Goal: Information Seeking & Learning: Learn about a topic

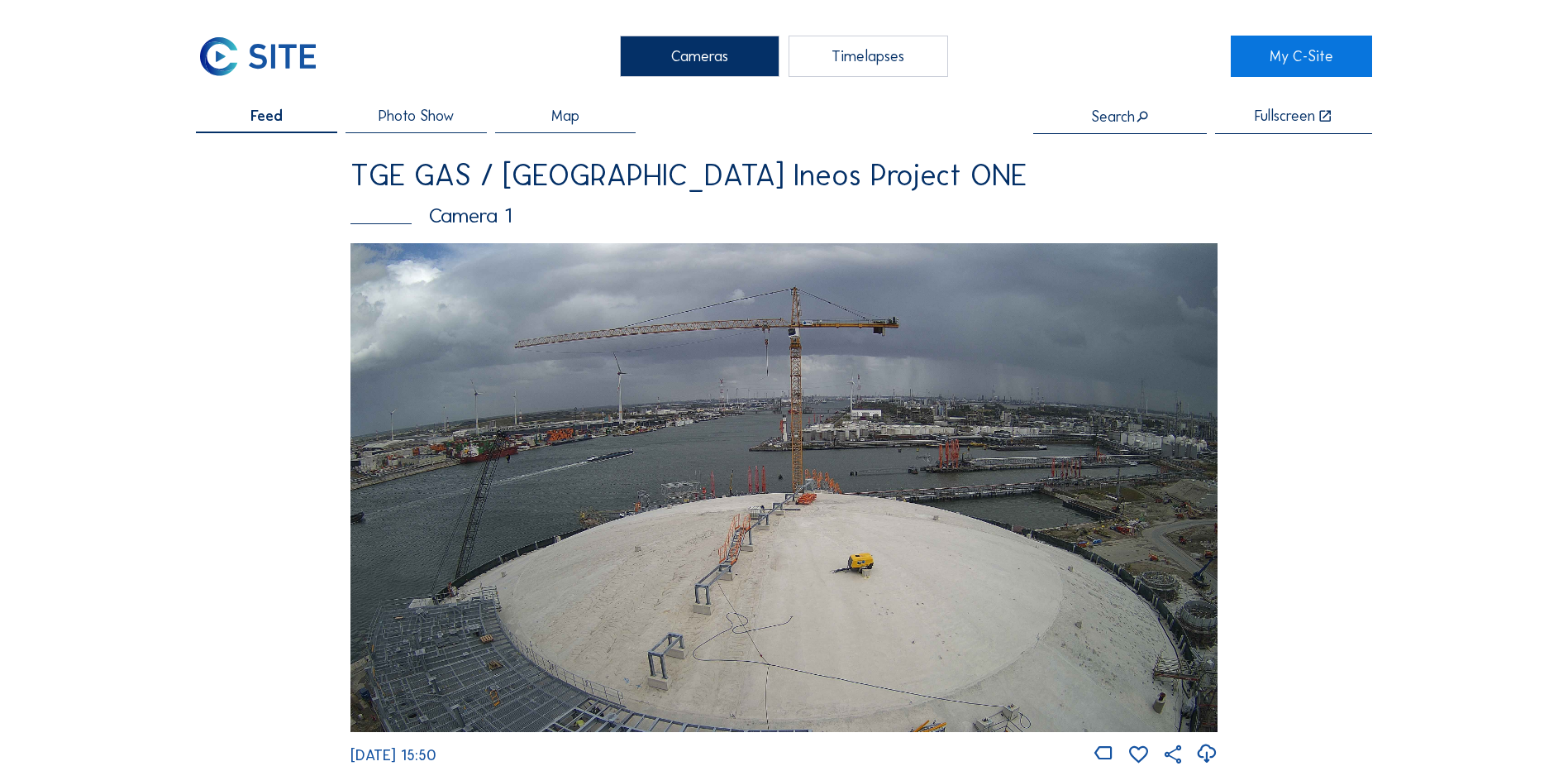
scroll to position [579, 0]
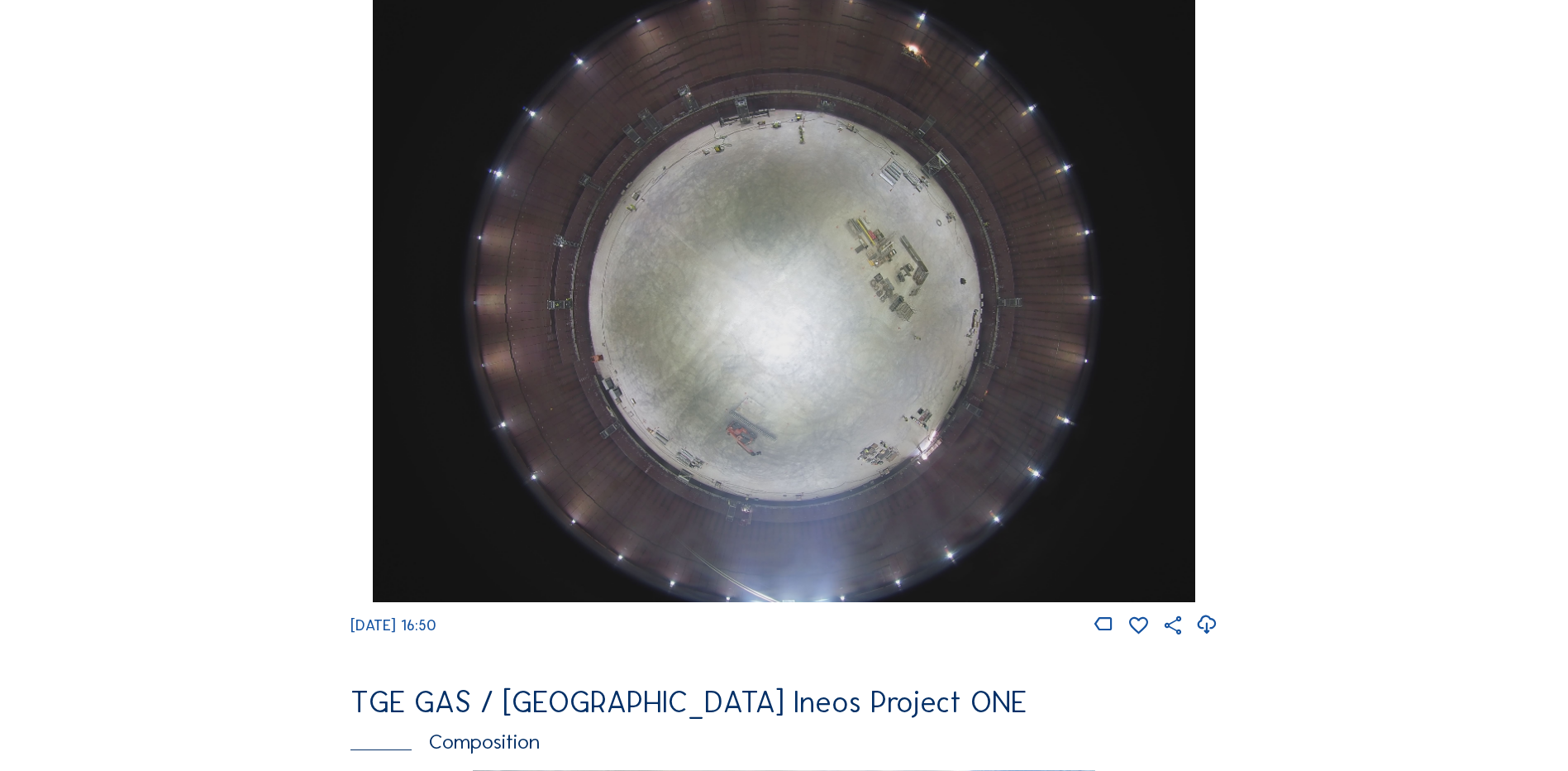
scroll to position [1571, 0]
click at [809, 290] on img at bounding box center [784, 291] width 822 height 617
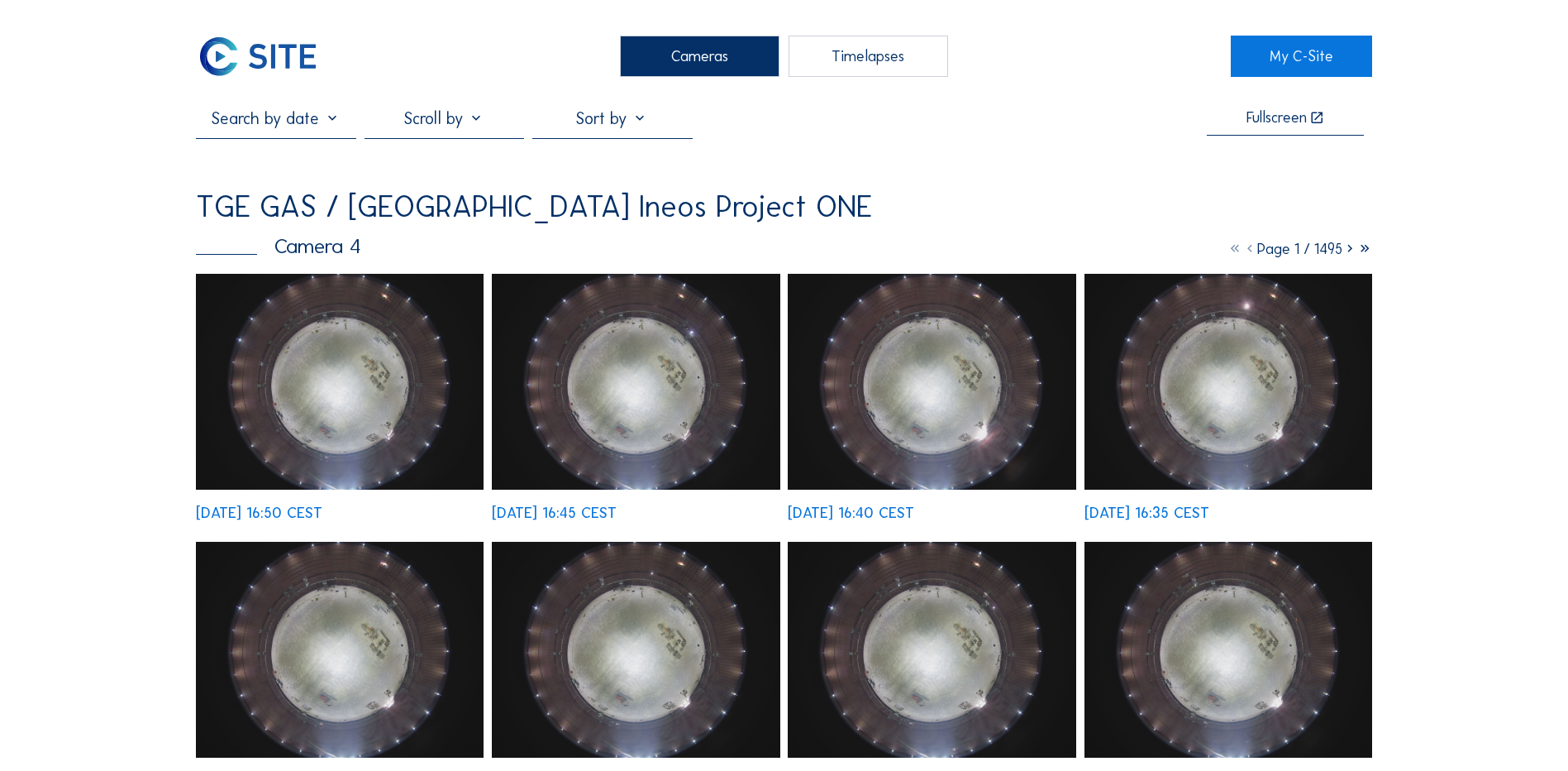
click at [335, 370] on img at bounding box center [340, 381] width 288 height 216
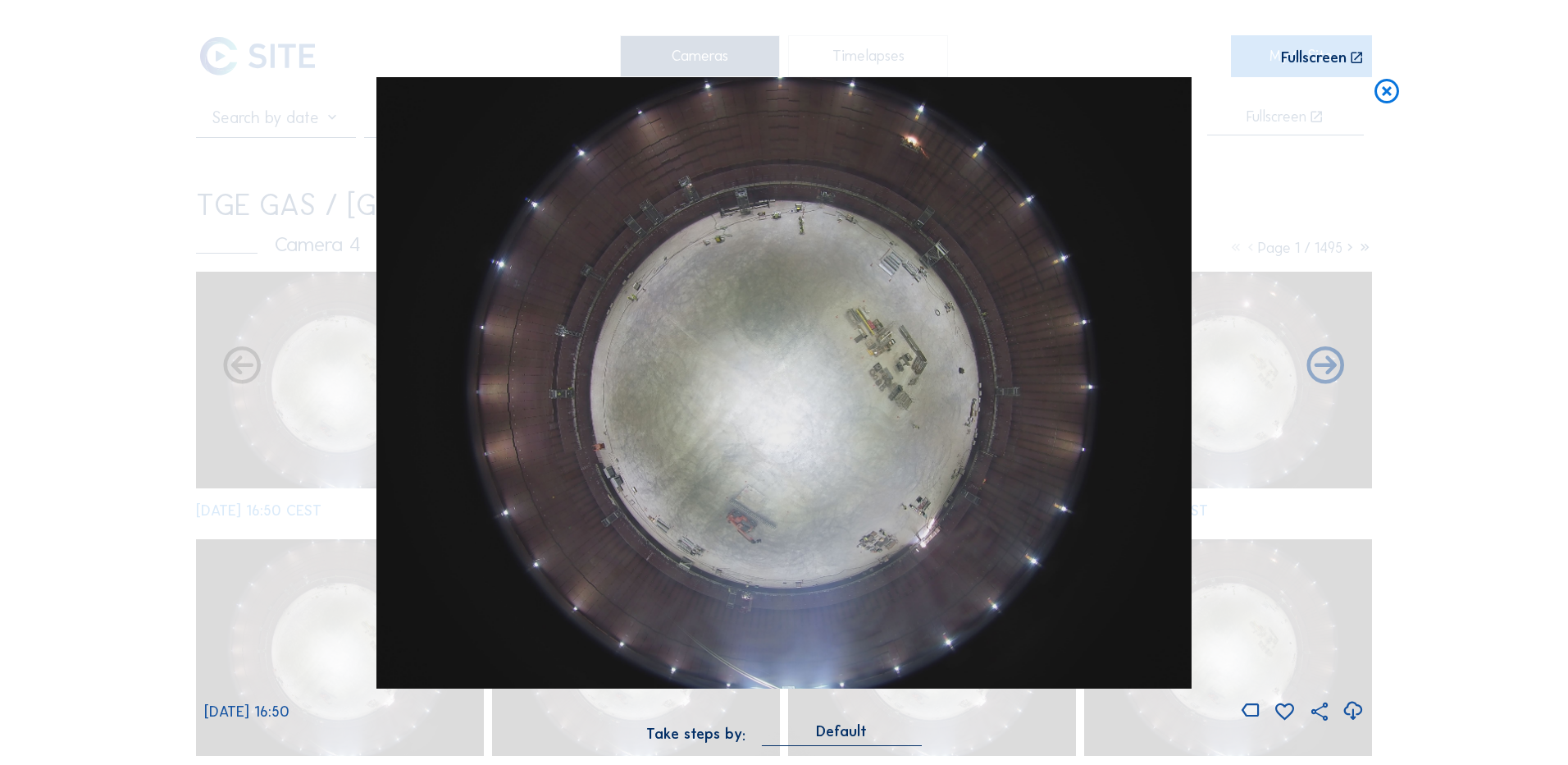
click at [1352, 711] on icon at bounding box center [1352, 711] width 22 height 27
click at [166, 263] on div "Scroll to travel through time | Press 'Alt' Button + Scroll to Zoom | Click and…" at bounding box center [784, 382] width 1568 height 765
click at [1391, 88] on icon at bounding box center [1387, 92] width 30 height 31
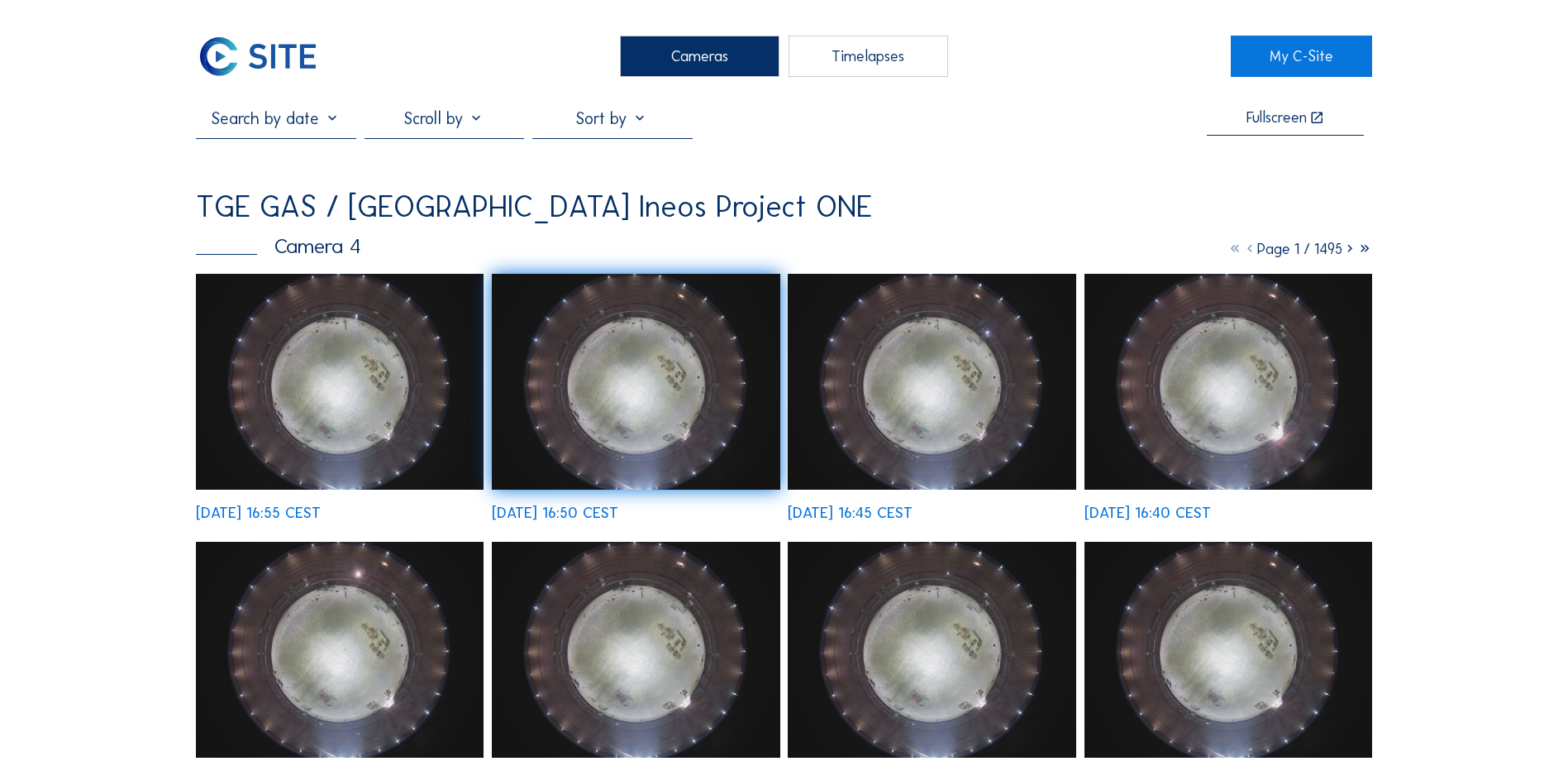
click at [685, 48] on div "Cameras" at bounding box center [700, 55] width 159 height 41
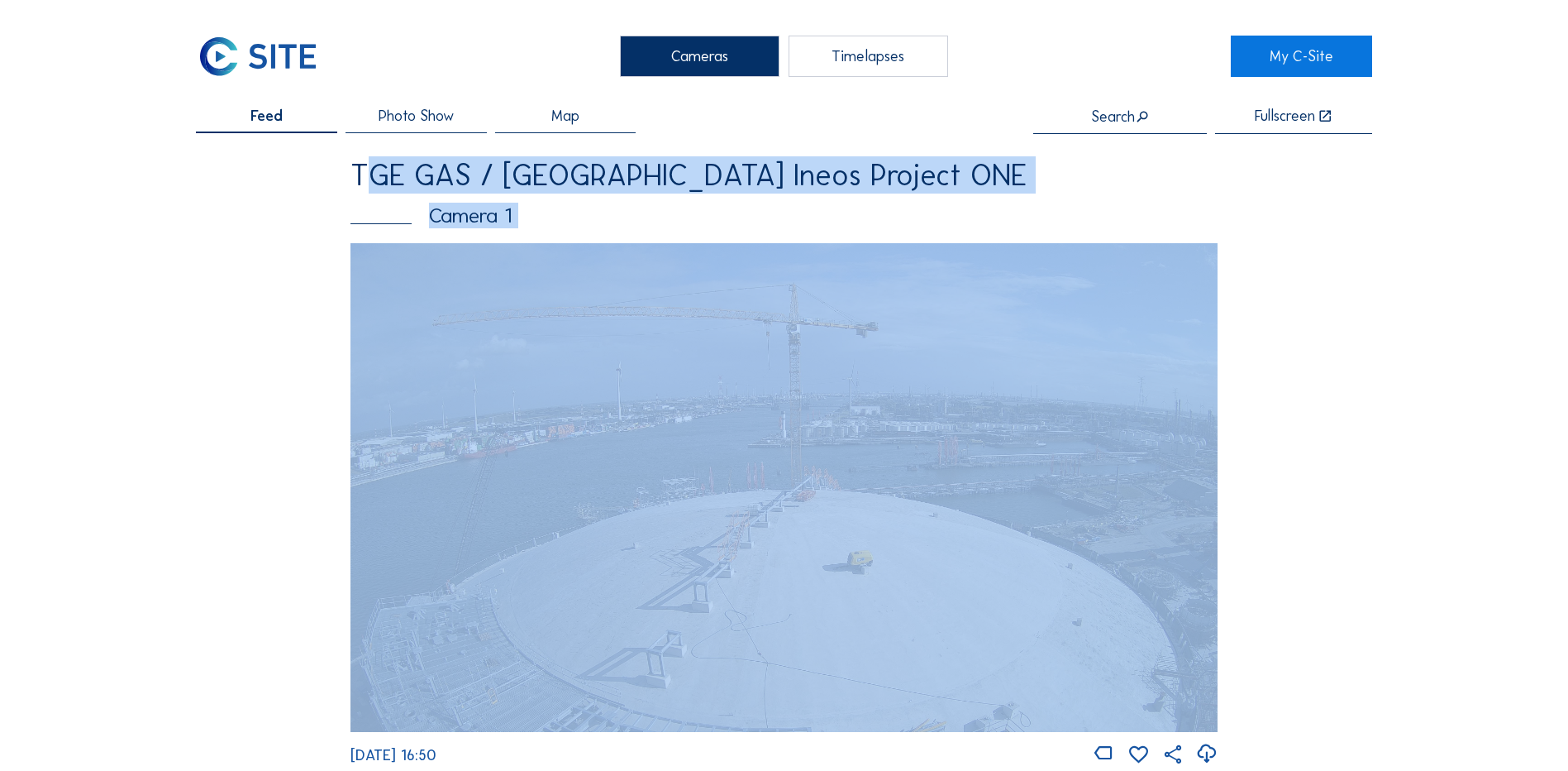
drag, startPoint x: 310, startPoint y: 169, endPoint x: 1307, endPoint y: 530, distance: 1060.3
drag, startPoint x: 1307, startPoint y: 530, endPoint x: 1325, endPoint y: 307, distance: 223.7
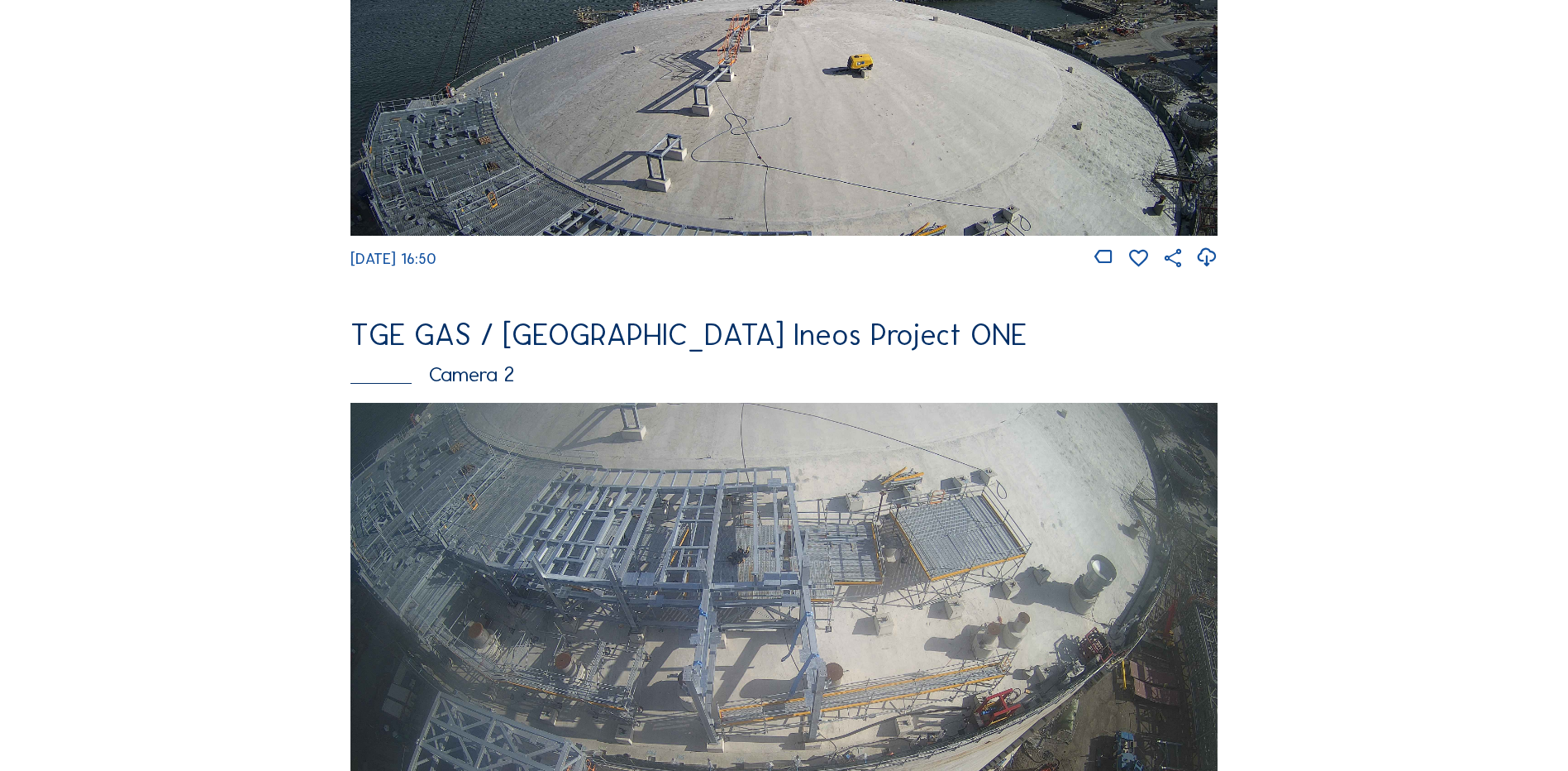
scroll to position [827, 0]
